Goal: Task Accomplishment & Management: Use online tool/utility

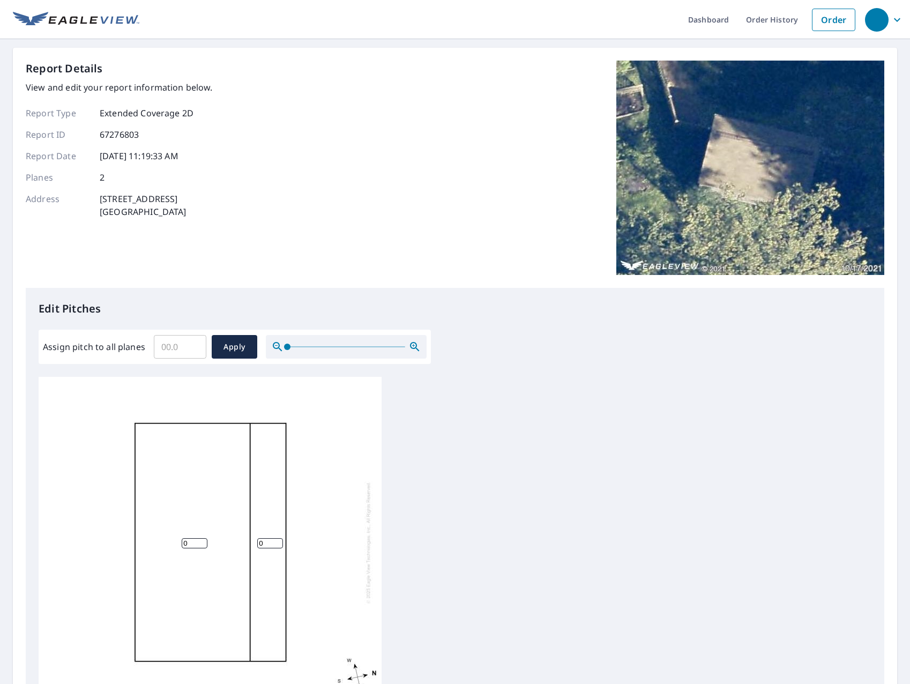
scroll to position [164, 0]
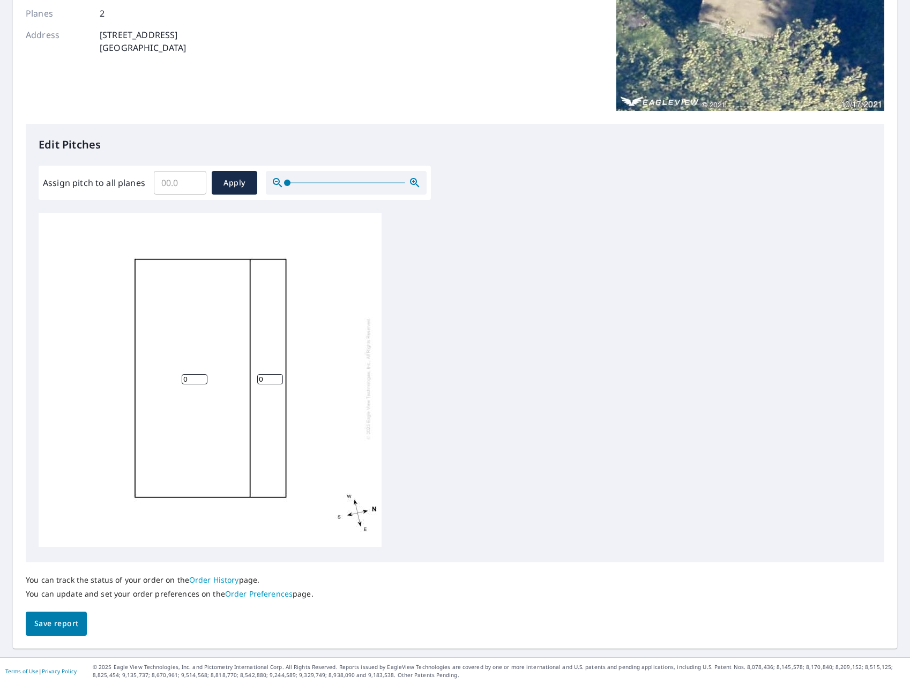
click at [274, 407] on div "0 0" at bounding box center [210, 378] width 343 height 336
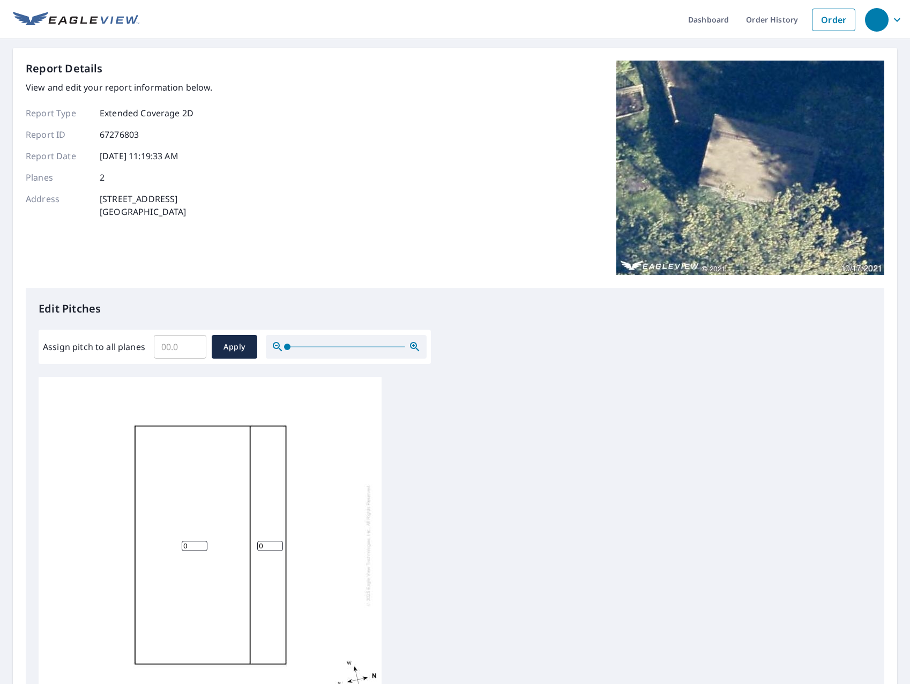
click at [185, 548] on input "0" at bounding box center [195, 545] width 26 height 10
click at [201, 544] on input "1" at bounding box center [195, 545] width 26 height 10
click at [201, 544] on input "2" at bounding box center [195, 545] width 26 height 10
click at [201, 544] on input "3" at bounding box center [195, 545] width 26 height 10
click at [201, 544] on input "4" at bounding box center [195, 545] width 26 height 10
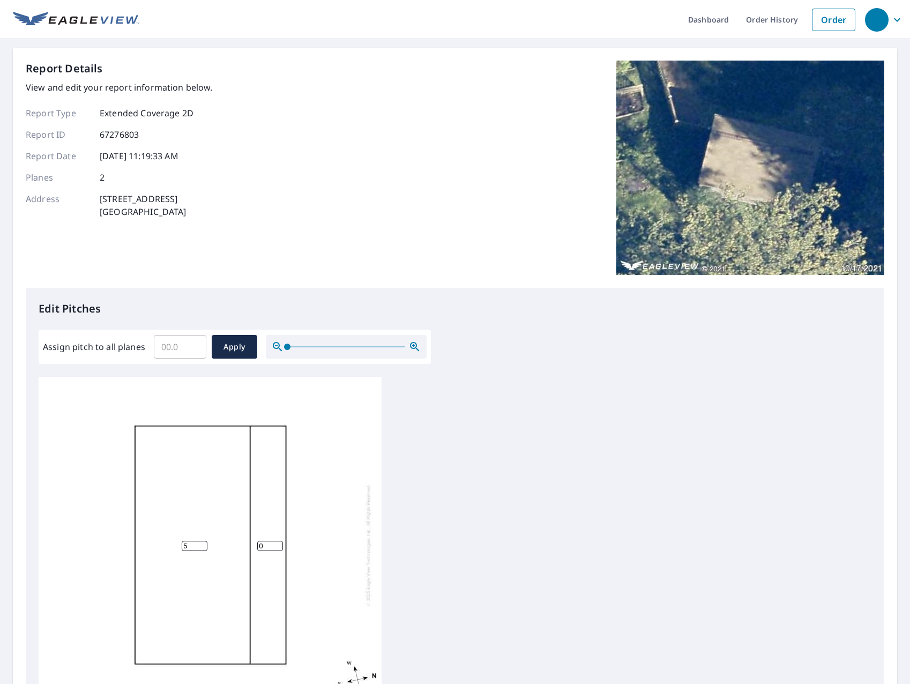
click at [201, 544] on input "5" at bounding box center [195, 545] width 26 height 10
type input "6"
click at [201, 544] on input "6" at bounding box center [195, 545] width 26 height 10
click at [277, 545] on input "1" at bounding box center [270, 545] width 26 height 10
click at [277, 545] on input "2" at bounding box center [270, 545] width 26 height 10
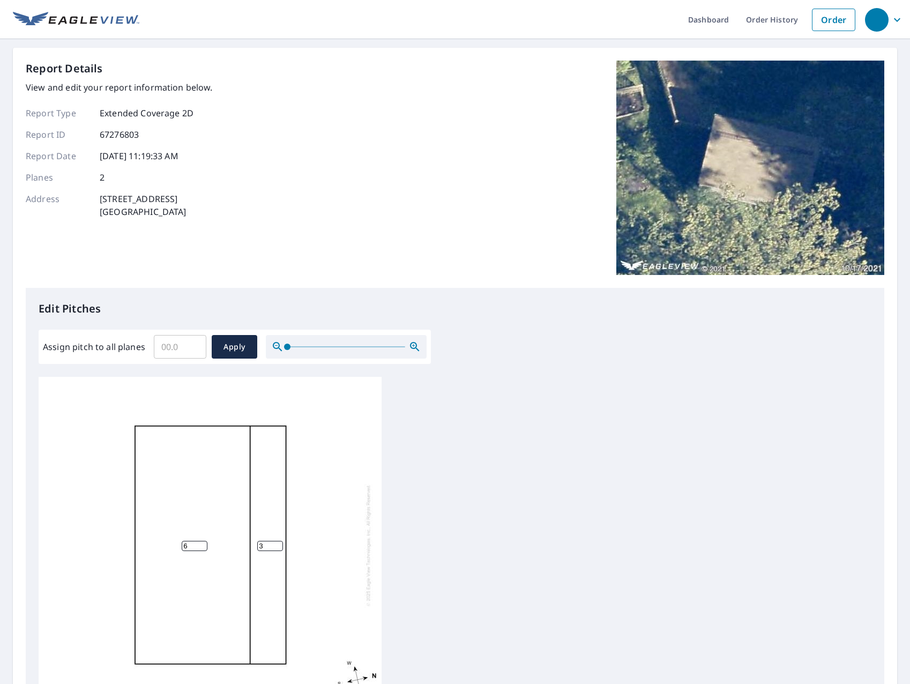
click at [277, 545] on input "3" at bounding box center [270, 545] width 26 height 10
click at [277, 545] on input "4" at bounding box center [270, 545] width 26 height 10
type input "6"
click at [277, 545] on input "6" at bounding box center [270, 545] width 26 height 10
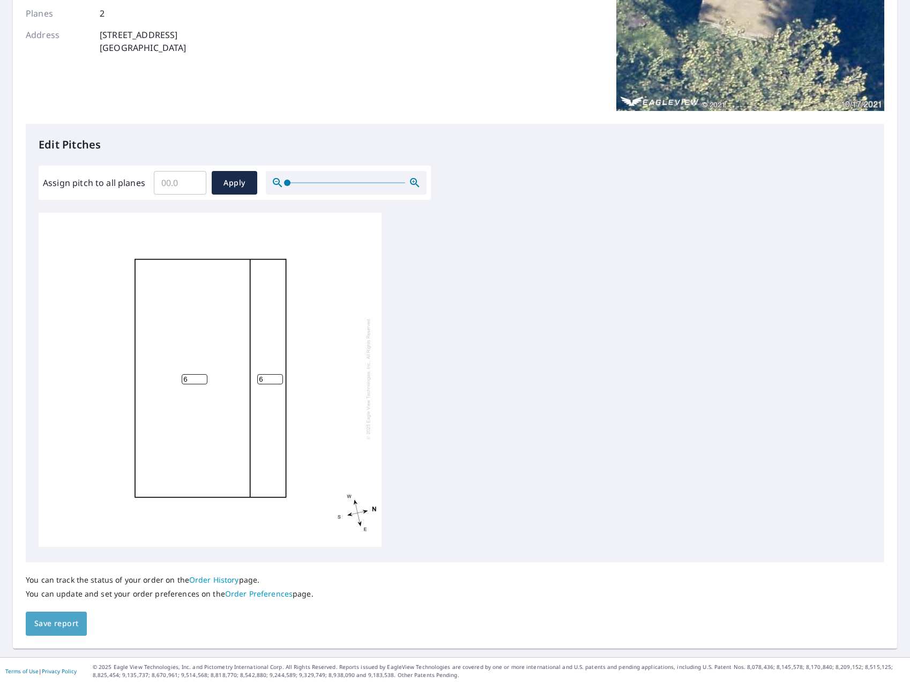
click at [38, 619] on span "Save report" at bounding box center [56, 623] width 44 height 13
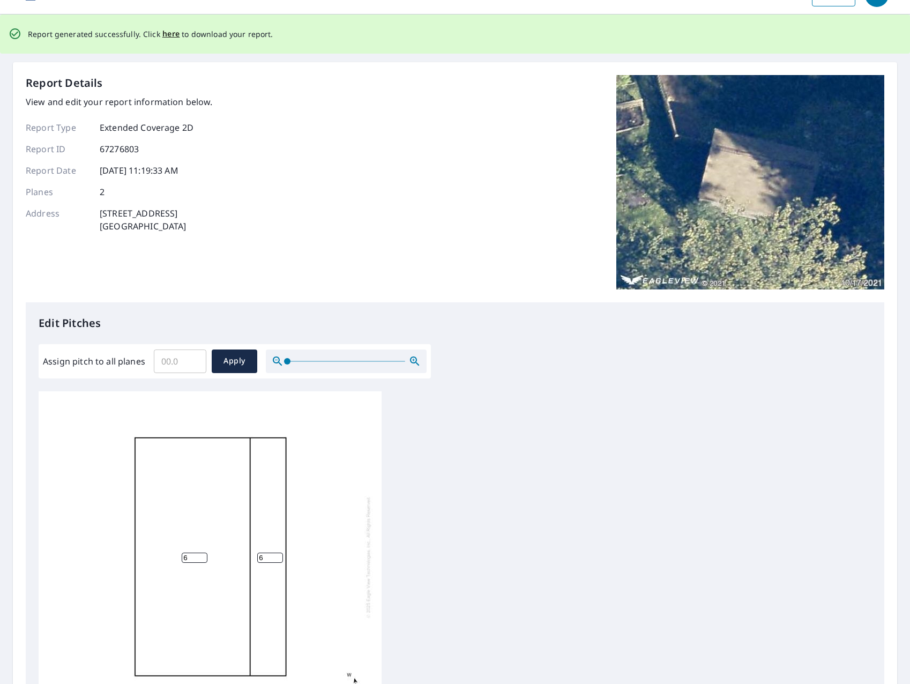
scroll to position [0, 0]
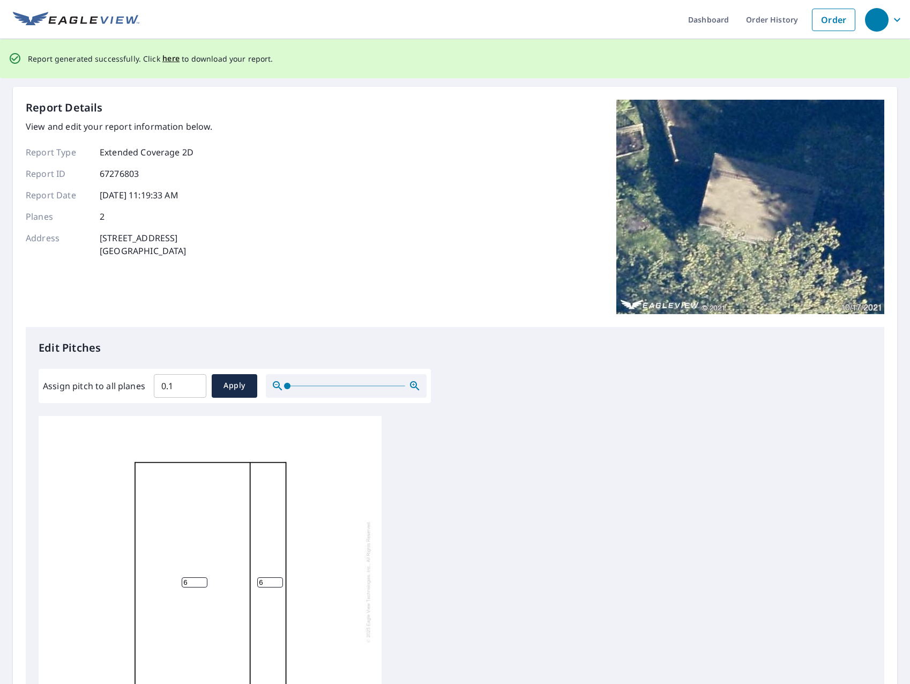
click at [193, 383] on input "0.1" at bounding box center [180, 386] width 52 height 30
click at [193, 383] on input "0.2" at bounding box center [180, 386] width 52 height 30
click at [193, 383] on input "0.3" at bounding box center [180, 386] width 52 height 30
click at [193, 383] on input "0.4" at bounding box center [180, 386] width 52 height 30
click at [193, 383] on input "0.5" at bounding box center [180, 386] width 52 height 30
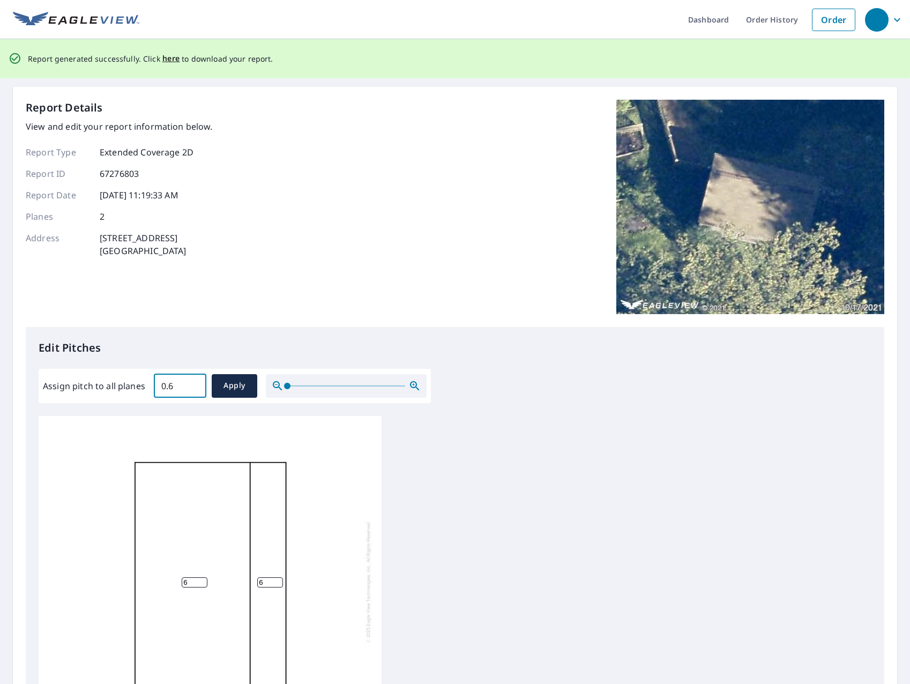
click at [193, 383] on input "0.6" at bounding box center [180, 386] width 52 height 30
click at [190, 350] on p "Edit Pitches" at bounding box center [455, 348] width 832 height 16
click at [193, 384] on input "0.7" at bounding box center [180, 386] width 52 height 30
click at [193, 382] on input "0.8" at bounding box center [180, 386] width 52 height 30
click at [193, 387] on input "0.7" at bounding box center [180, 386] width 52 height 30
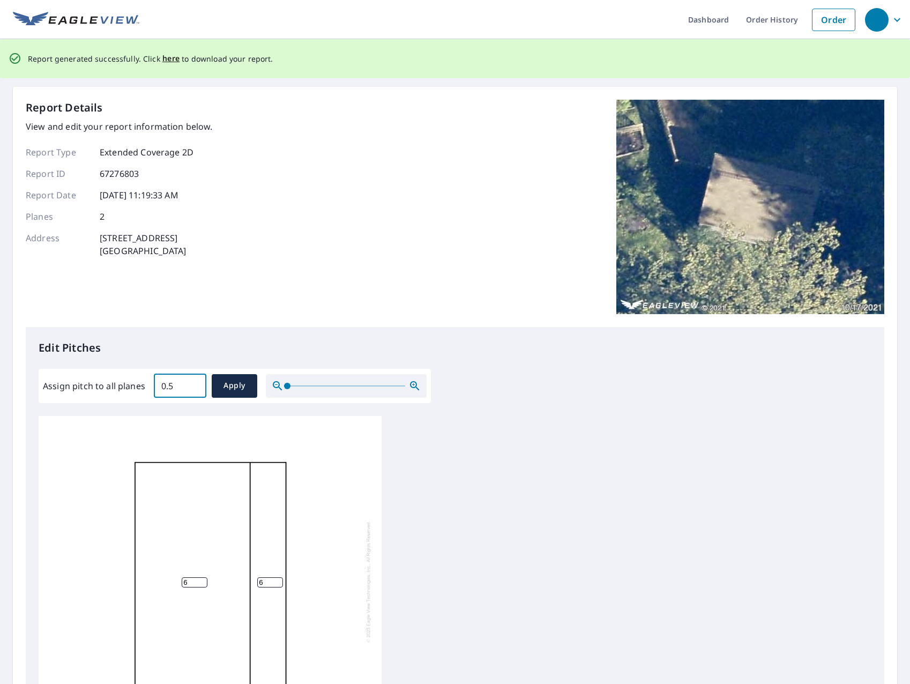
click at [193, 387] on input "0.5" at bounding box center [180, 386] width 52 height 30
click at [193, 387] on input "0.4" at bounding box center [180, 386] width 52 height 30
click at [193, 387] on input "0.3" at bounding box center [180, 386] width 52 height 30
click at [193, 387] on input "0.2" at bounding box center [180, 386] width 52 height 30
click at [194, 386] on input "0.1" at bounding box center [180, 386] width 52 height 30
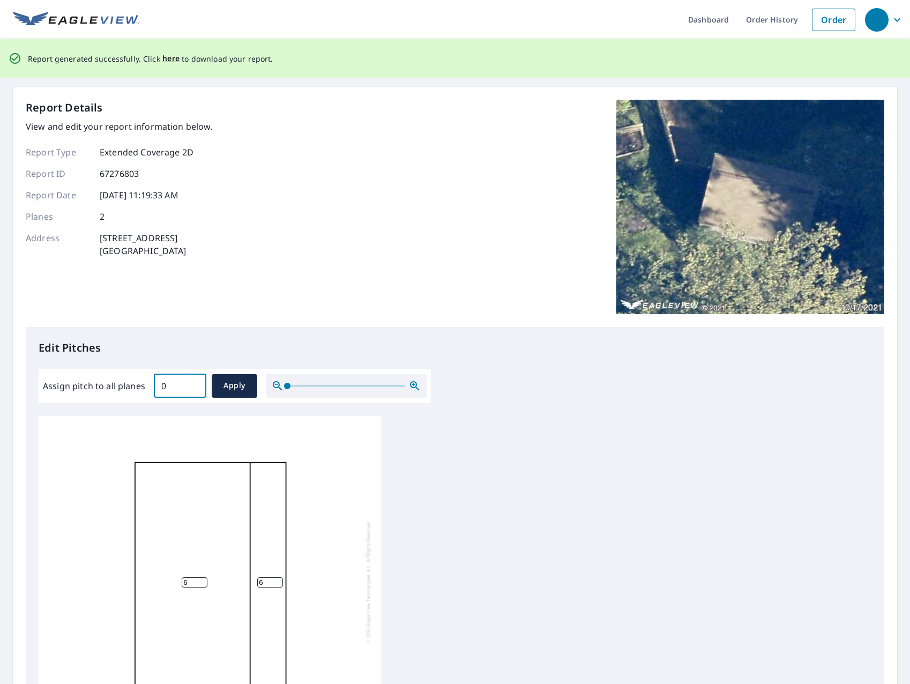
click at [194, 386] on input "0" at bounding box center [180, 386] width 52 height 30
click at [193, 383] on input "0.1" at bounding box center [180, 386] width 52 height 30
type input "0"
click at [192, 387] on input "0" at bounding box center [180, 386] width 52 height 30
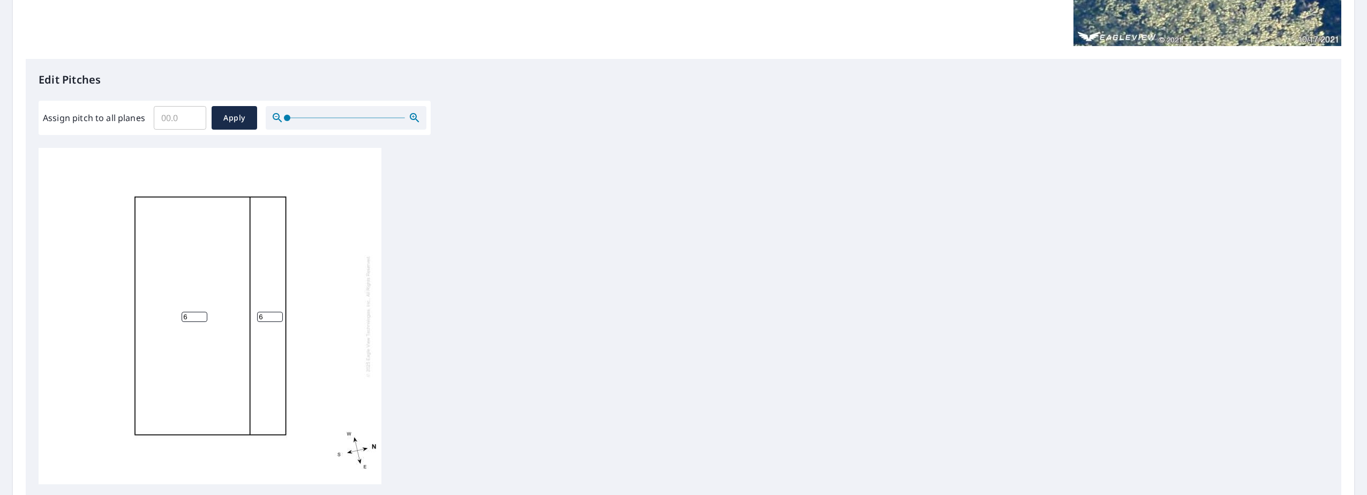
scroll to position [345, 0]
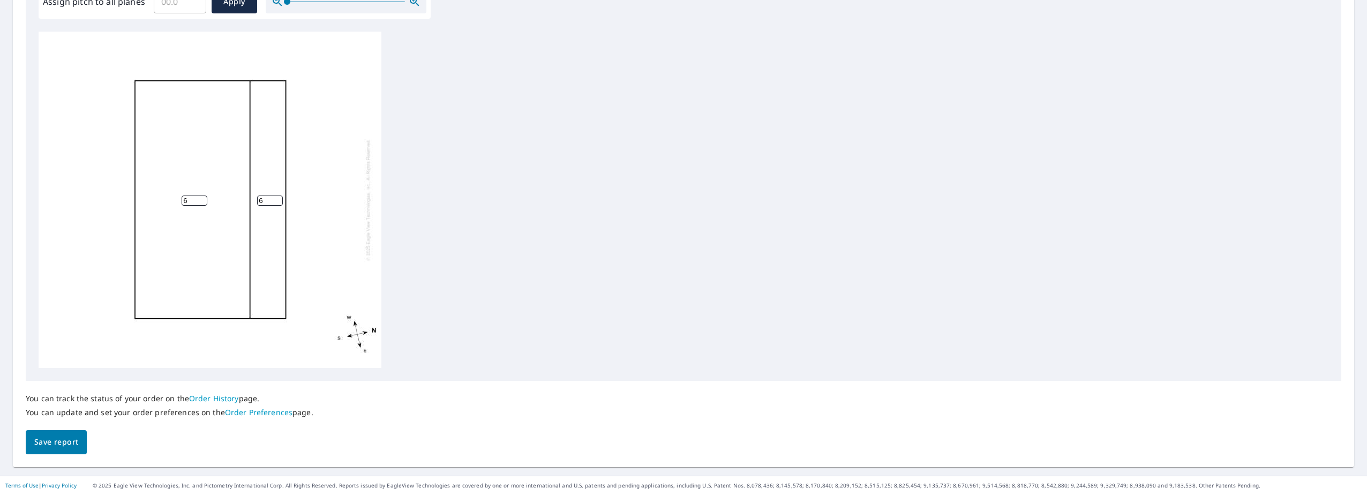
click at [188, 194] on div "6 6" at bounding box center [210, 200] width 343 height 336
click at [200, 200] on input "7" at bounding box center [195, 201] width 26 height 10
click at [200, 200] on input "8" at bounding box center [195, 201] width 26 height 10
click at [204, 196] on input "8" at bounding box center [195, 201] width 26 height 10
click at [202, 198] on input "9" at bounding box center [195, 201] width 26 height 10
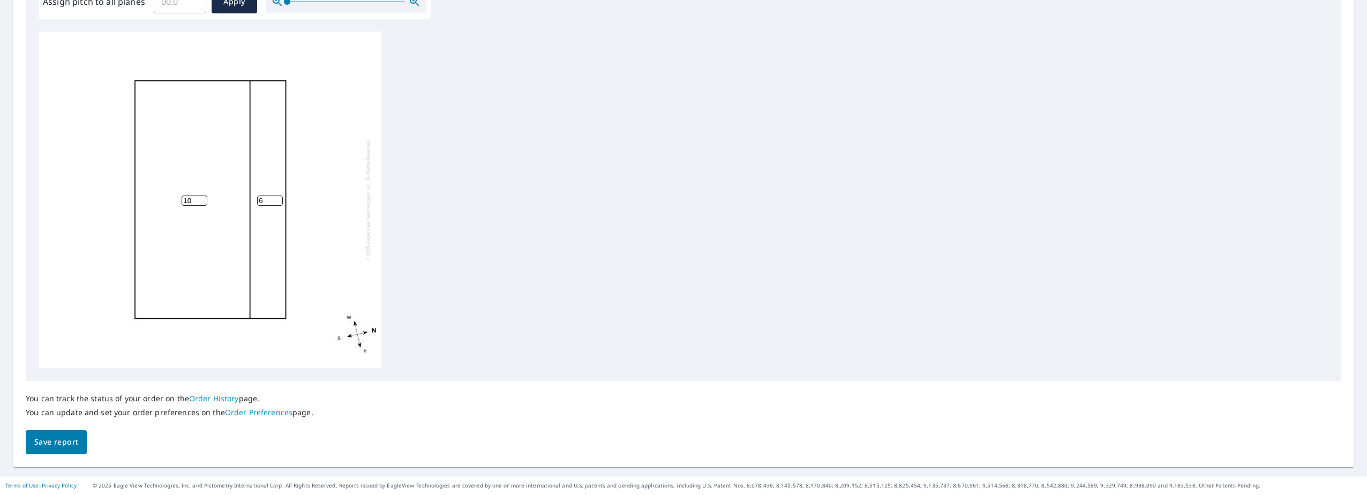
click at [202, 198] on input "10" at bounding box center [195, 201] width 26 height 10
click at [202, 198] on input "11" at bounding box center [195, 201] width 26 height 10
click at [202, 198] on input "12" at bounding box center [195, 201] width 26 height 10
click at [202, 198] on input "13" at bounding box center [195, 201] width 26 height 10
click at [202, 198] on input "14" at bounding box center [195, 201] width 26 height 10
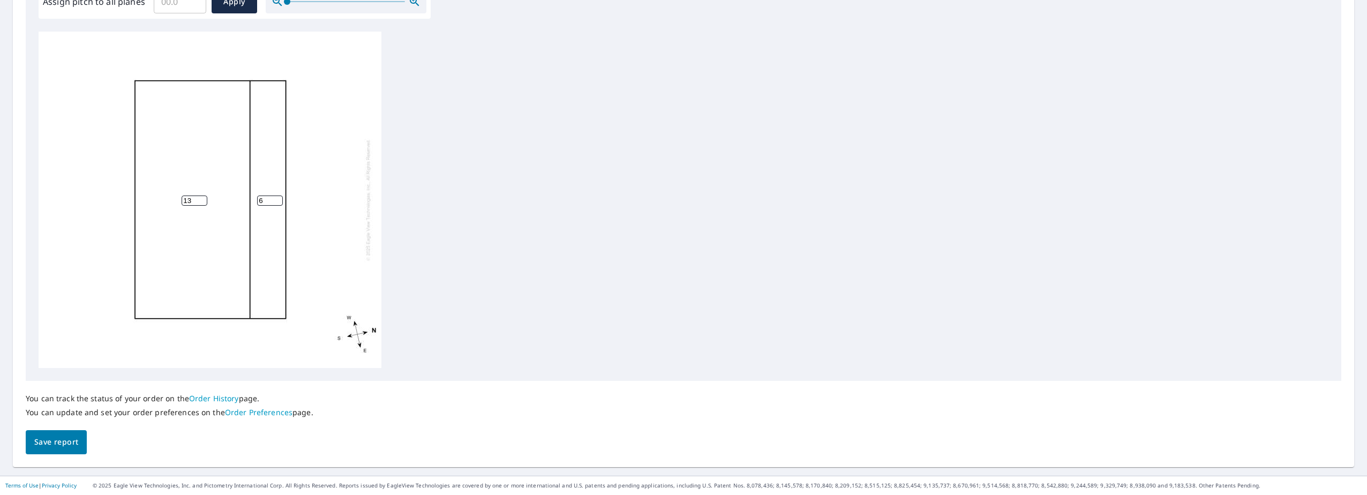
click at [200, 204] on input "13" at bounding box center [195, 201] width 26 height 10
click at [200, 201] on input "10" at bounding box center [195, 201] width 26 height 10
click at [200, 201] on input "8" at bounding box center [195, 201] width 26 height 10
click at [200, 201] on input "6" at bounding box center [195, 201] width 26 height 10
click at [200, 201] on input "5" at bounding box center [195, 201] width 26 height 10
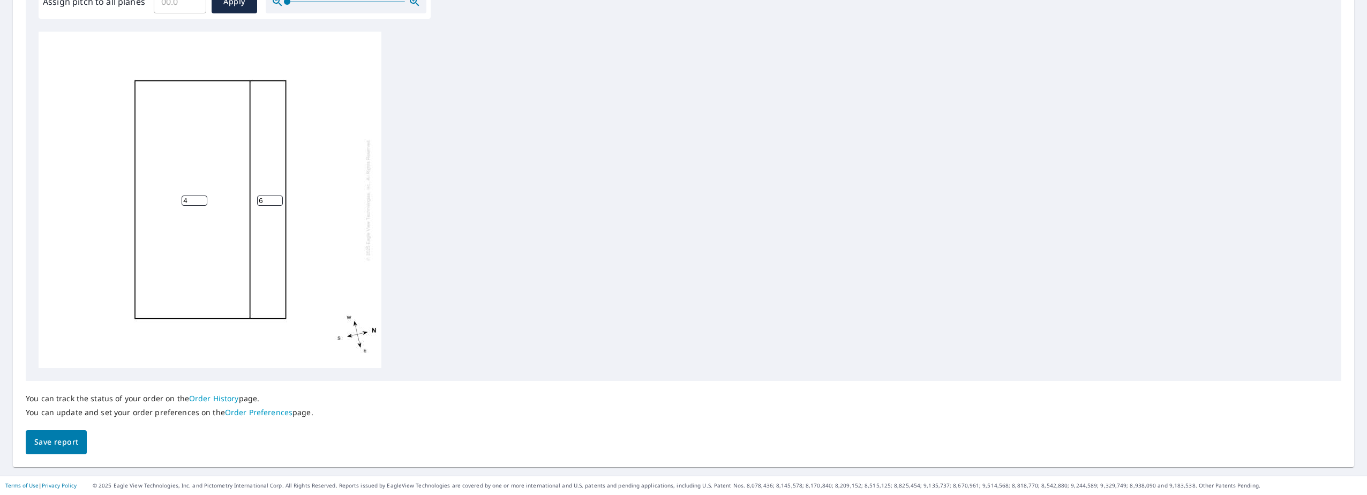
type input "4"
click at [200, 201] on input "4" at bounding box center [195, 201] width 26 height 10
type input "7"
click at [275, 199] on input "7" at bounding box center [270, 201] width 26 height 10
type input "5"
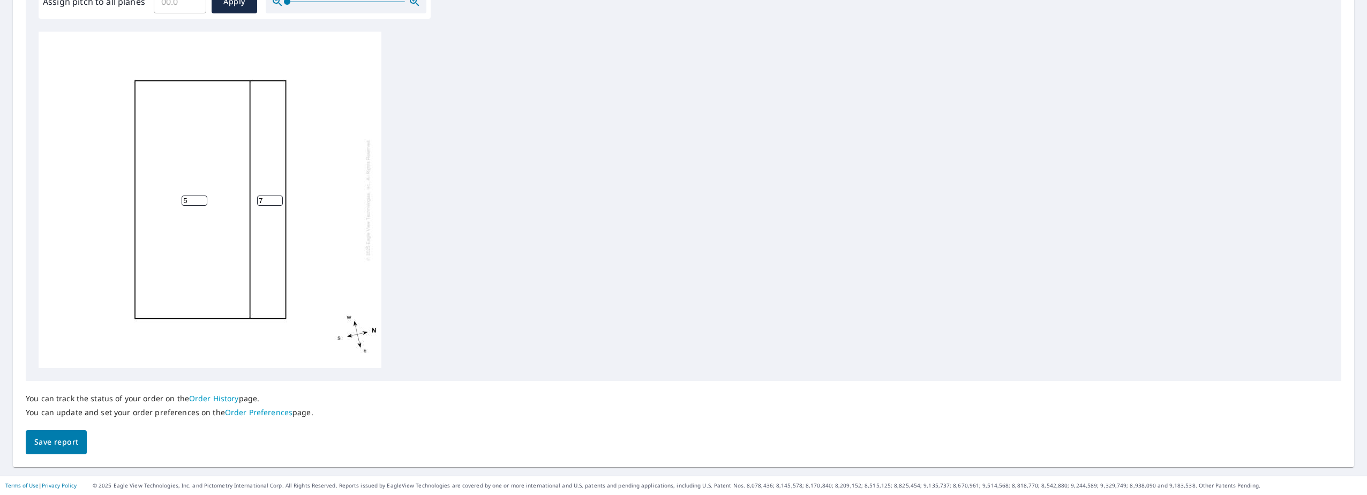
click at [203, 199] on input "5" at bounding box center [195, 201] width 26 height 10
click at [275, 201] on input "6" at bounding box center [270, 201] width 26 height 10
click at [275, 201] on input "5" at bounding box center [270, 201] width 26 height 10
type input "4"
click at [275, 201] on input "4" at bounding box center [270, 201] width 26 height 10
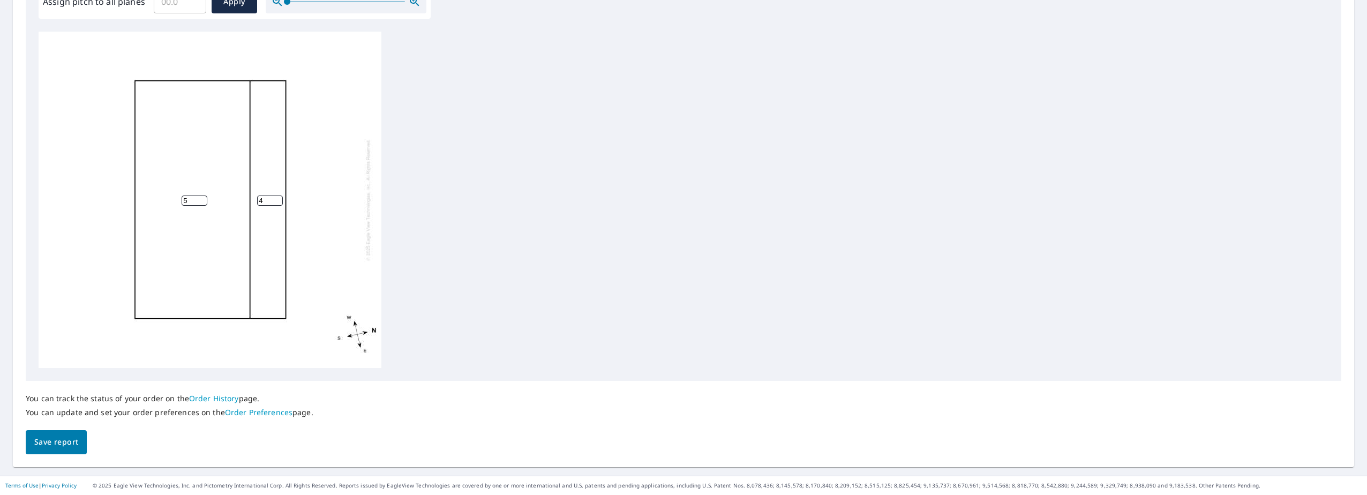
scroll to position [0, 0]
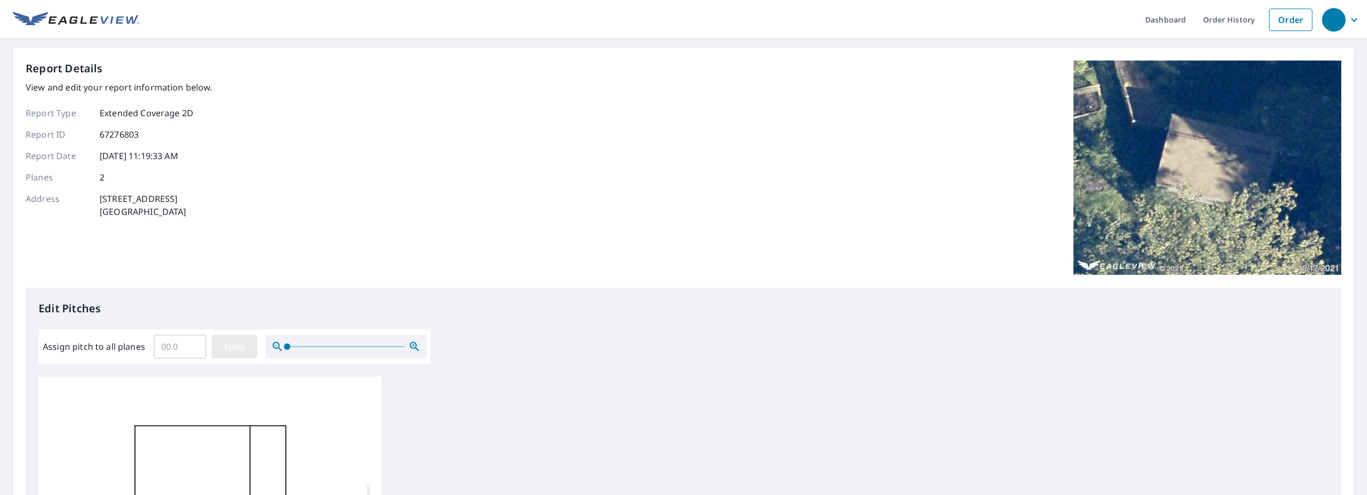
click at [235, 347] on span "Apply" at bounding box center [234, 346] width 28 height 13
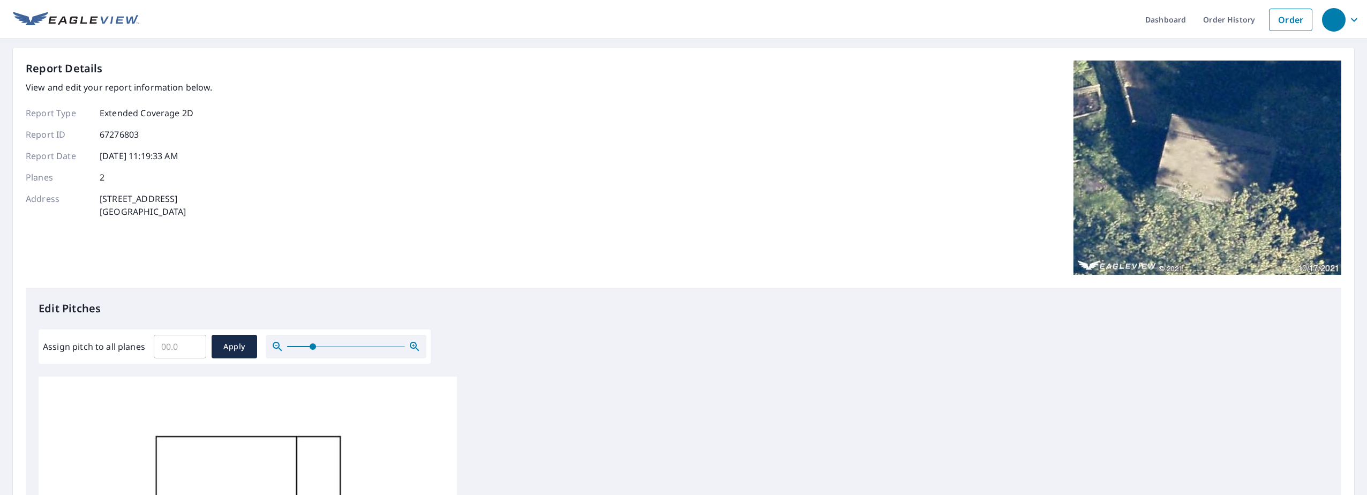
drag, startPoint x: 283, startPoint y: 346, endPoint x: 312, endPoint y: 343, distance: 29.1
click at [312, 343] on span at bounding box center [313, 346] width 6 height 6
click at [235, 350] on span "Apply" at bounding box center [234, 346] width 28 height 13
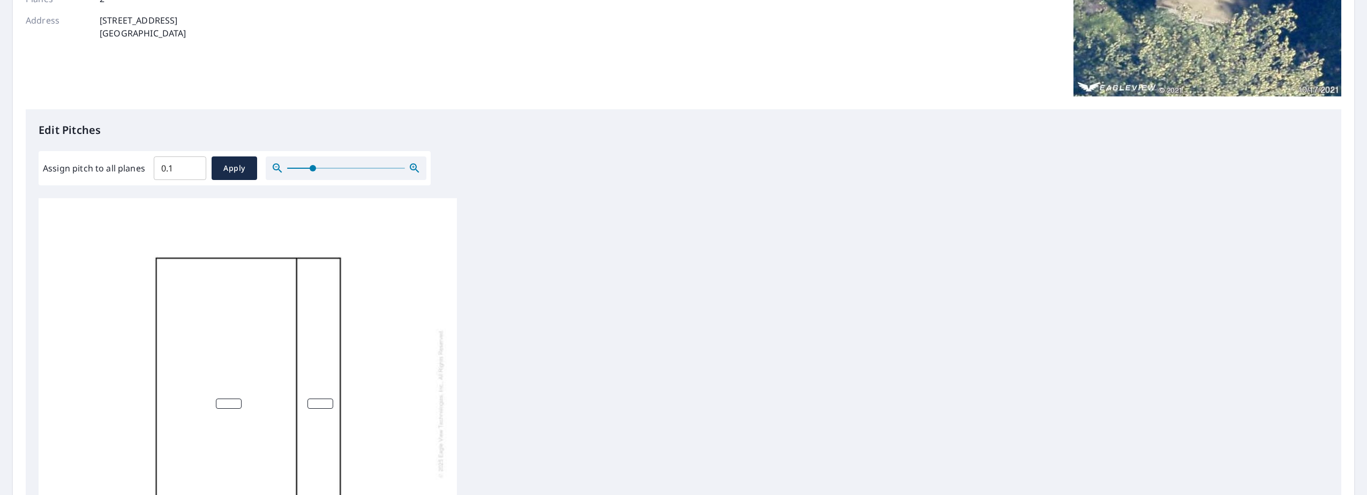
click at [193, 167] on input "0.1" at bounding box center [180, 168] width 52 height 30
click at [193, 170] on input "0" at bounding box center [180, 168] width 52 height 30
click at [193, 167] on input "0.1" at bounding box center [180, 168] width 52 height 30
click at [193, 167] on input "0.2" at bounding box center [180, 168] width 52 height 30
click at [193, 167] on input "0.3" at bounding box center [180, 168] width 52 height 30
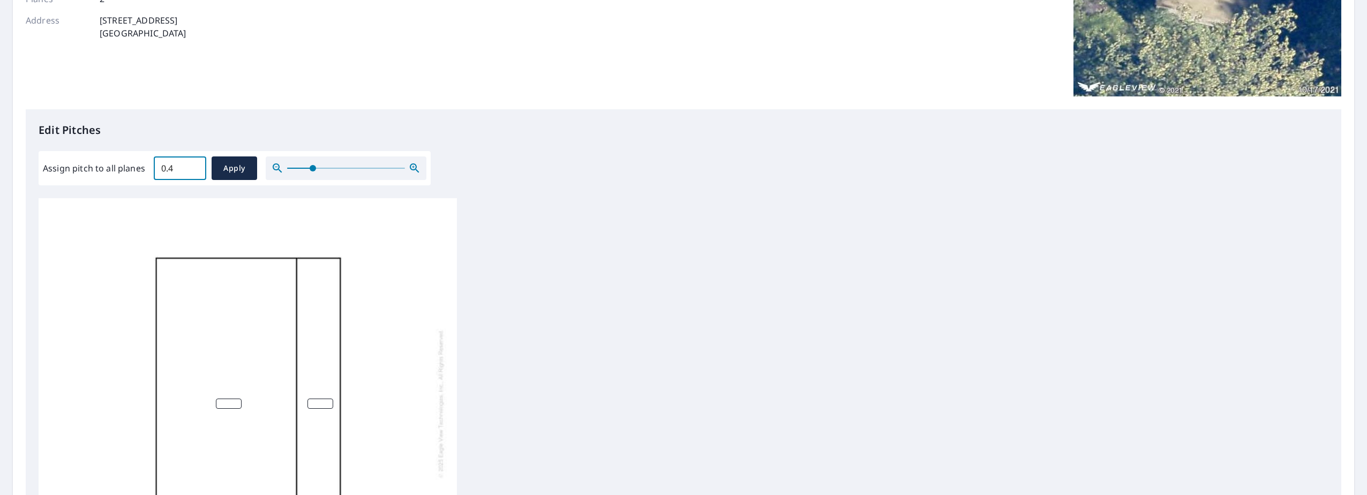
click at [193, 167] on input "0.4" at bounding box center [180, 168] width 52 height 30
click at [193, 167] on input "2.5" at bounding box center [180, 168] width 52 height 30
click at [193, 167] on input "3.6" at bounding box center [180, 168] width 52 height 30
click at [193, 167] on input "3.7" at bounding box center [180, 168] width 52 height 30
click at [193, 167] on input "3.8" at bounding box center [180, 168] width 52 height 30
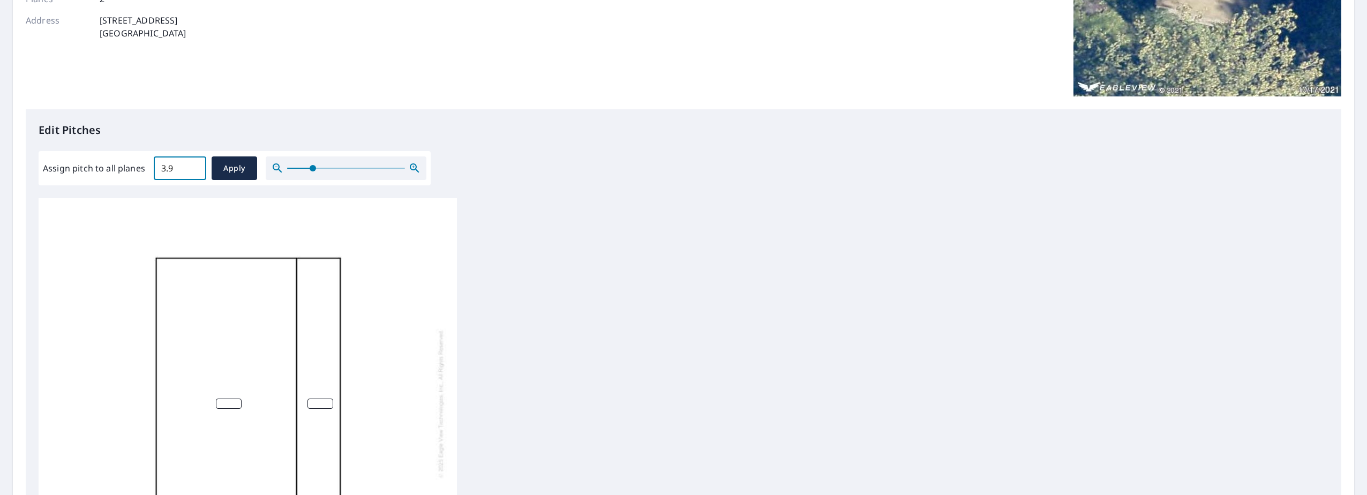
click at [193, 167] on input "3.9" at bounding box center [180, 168] width 52 height 30
type input "4"
click at [193, 167] on input "4" at bounding box center [180, 168] width 52 height 30
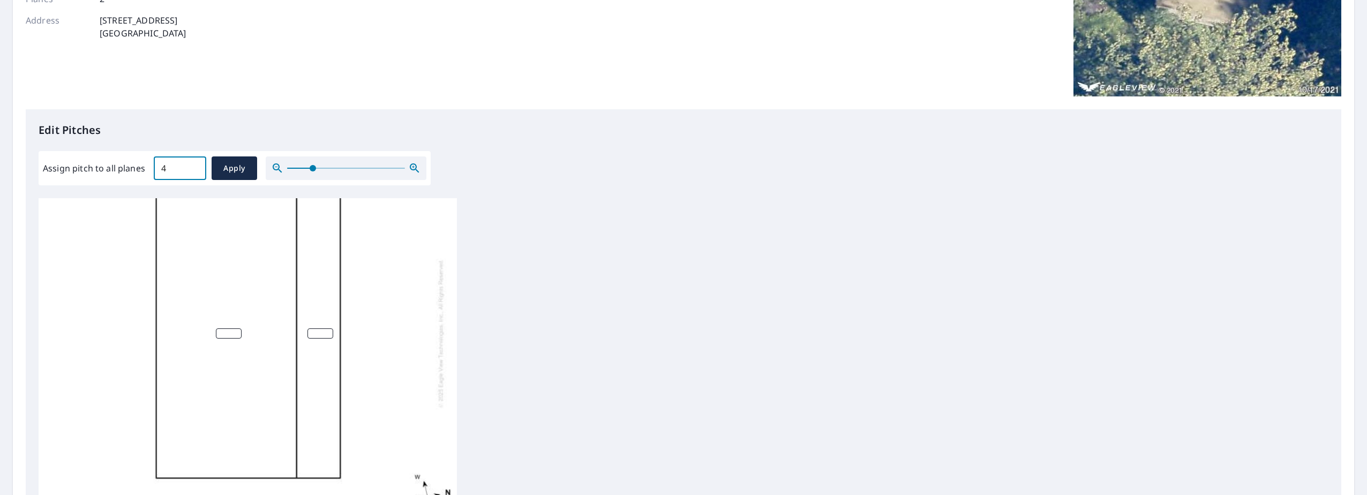
scroll to position [85, 0]
click at [235, 322] on input "2" at bounding box center [229, 327] width 26 height 10
click at [229, 322] on input "2" at bounding box center [229, 327] width 26 height 10
click at [237, 322] on input "3" at bounding box center [229, 327] width 26 height 10
type input "4"
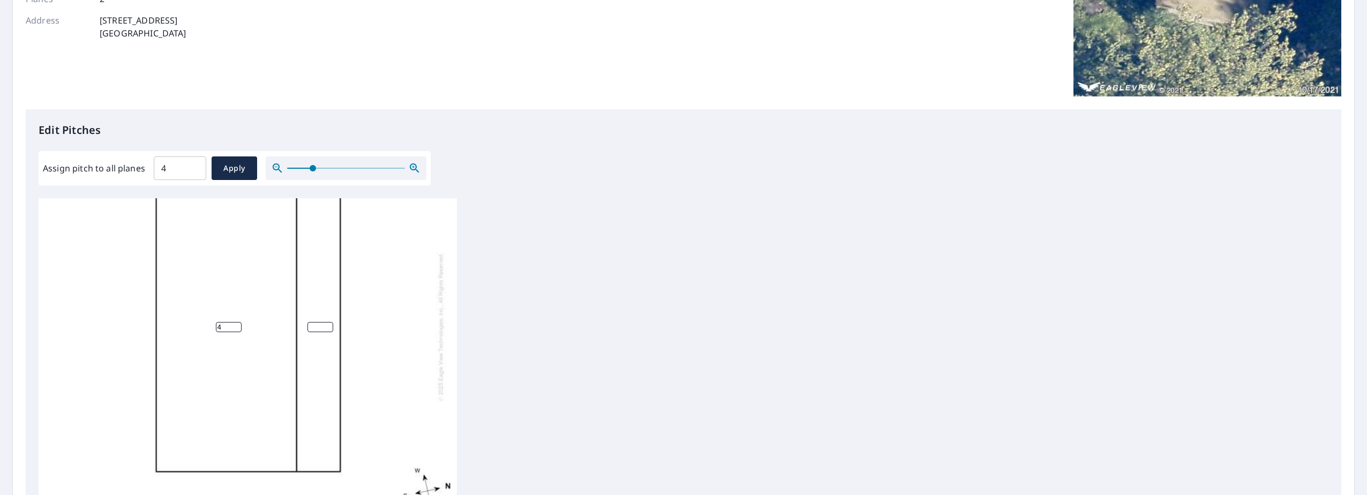
click at [237, 322] on input "4" at bounding box center [229, 327] width 26 height 10
click at [235, 174] on span "Apply" at bounding box center [234, 168] width 28 height 13
type input "4"
click at [232, 163] on span "Apply" at bounding box center [234, 168] width 28 height 13
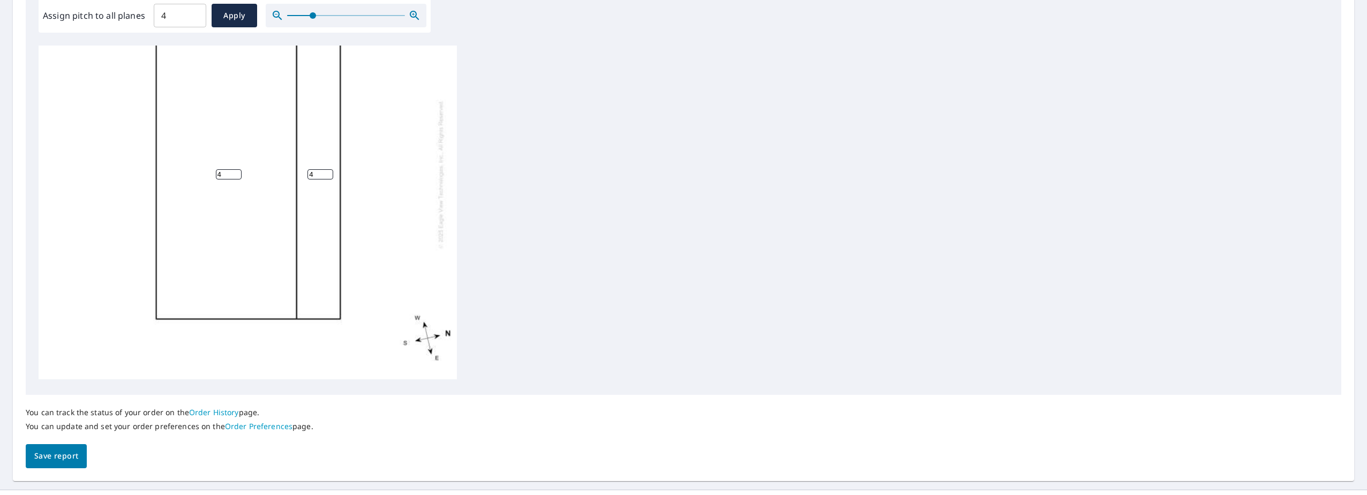
scroll to position [345, 0]
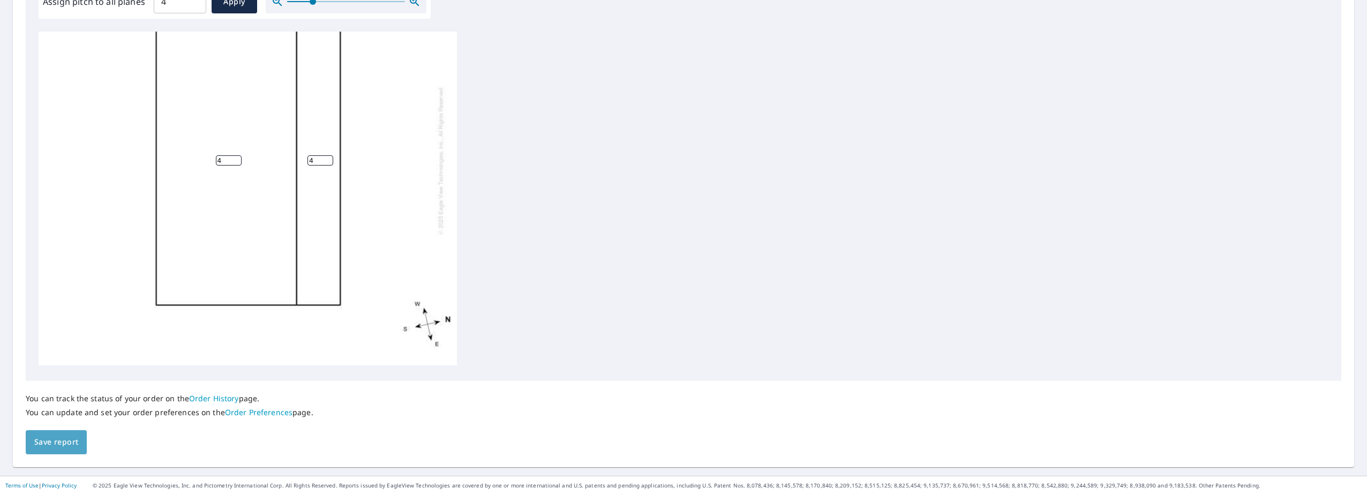
click at [74, 438] on span "Save report" at bounding box center [56, 441] width 44 height 13
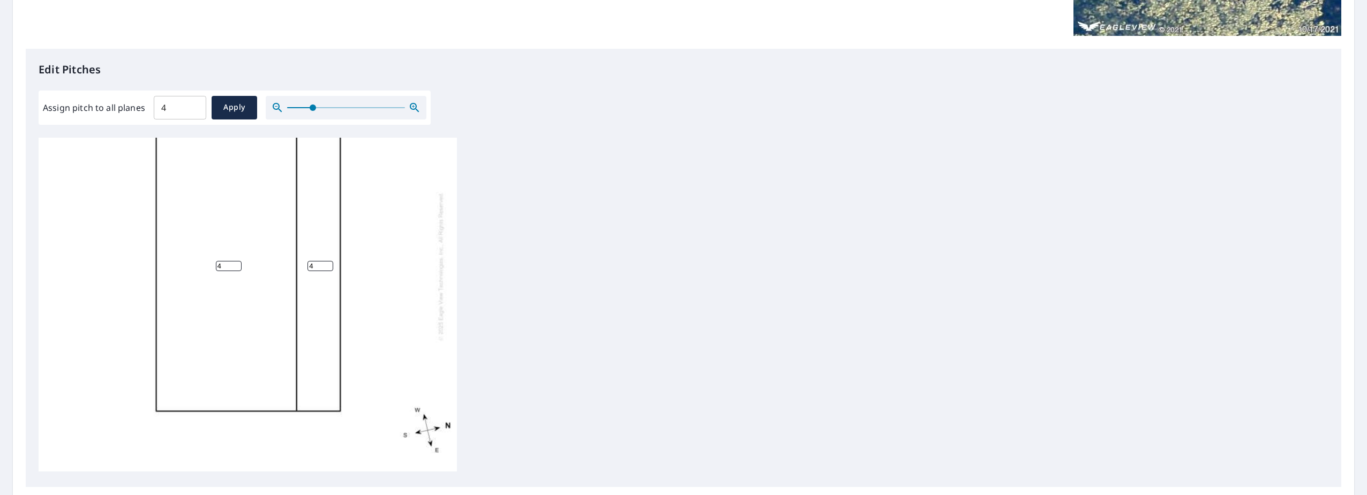
scroll to position [384, 0]
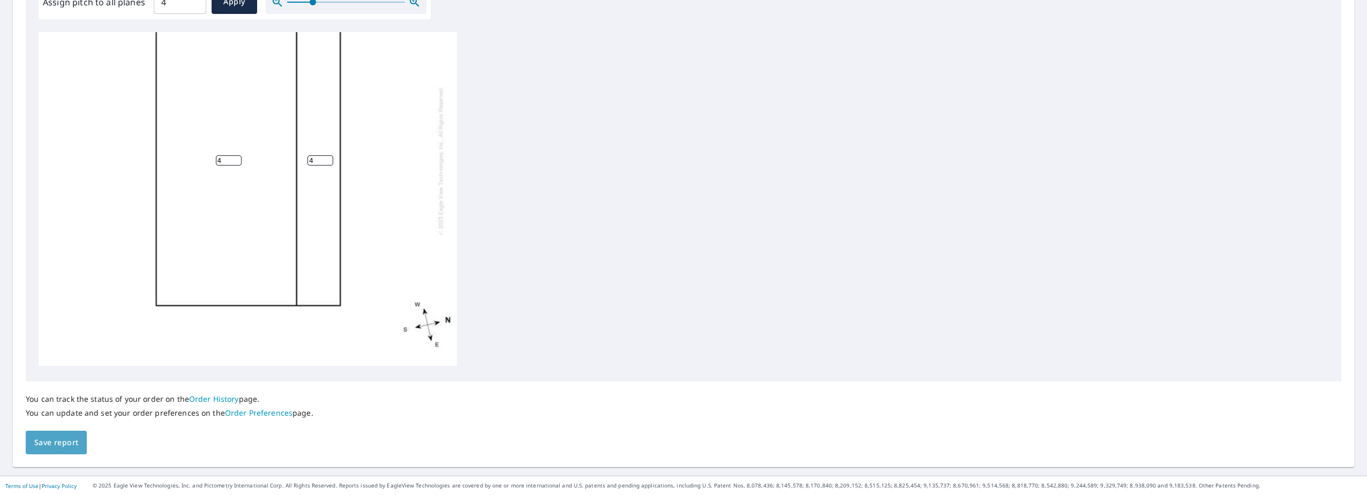
click at [76, 444] on span "Save report" at bounding box center [56, 442] width 44 height 13
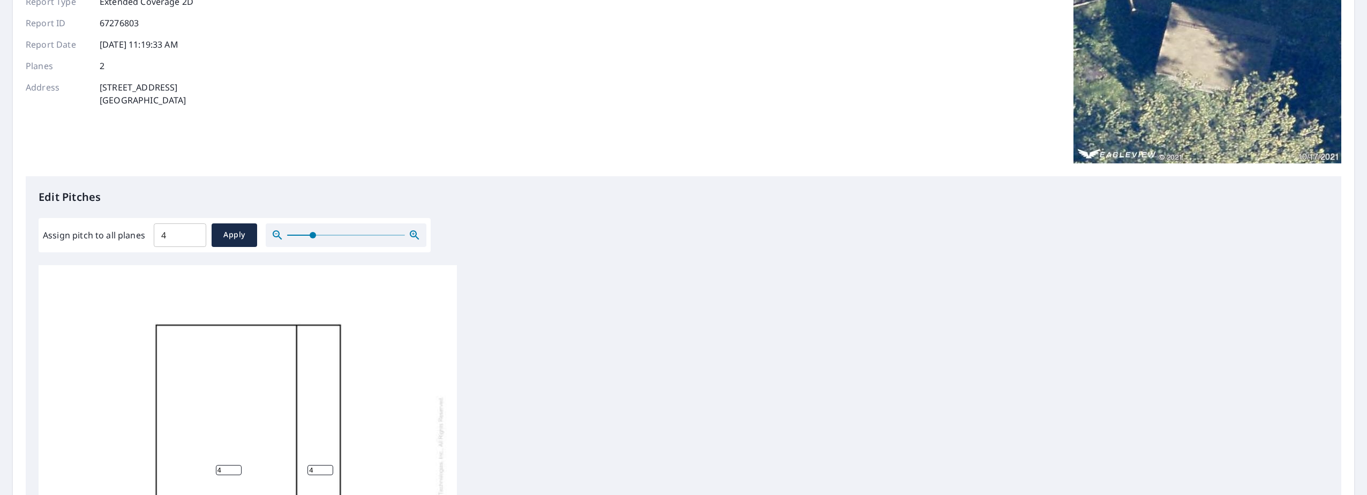
scroll to position [0, 0]
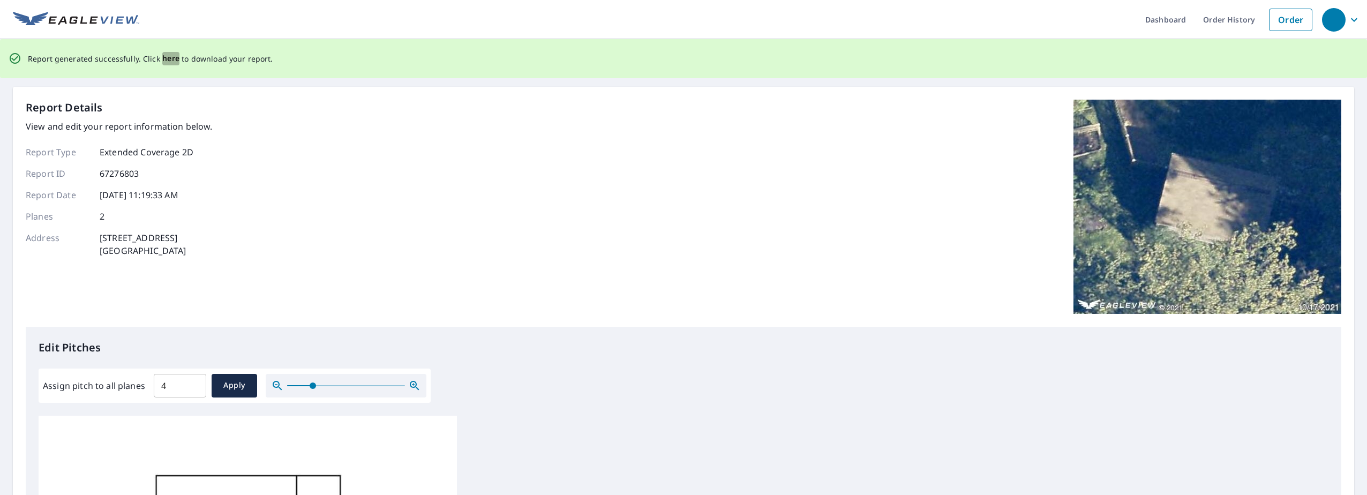
click at [164, 58] on span "here" at bounding box center [171, 58] width 18 height 13
click at [168, 57] on span "here" at bounding box center [171, 58] width 18 height 13
